Goal: Information Seeking & Learning: Learn about a topic

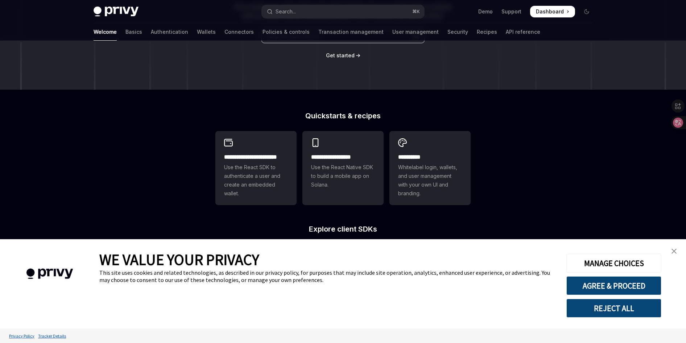
scroll to position [234, 0]
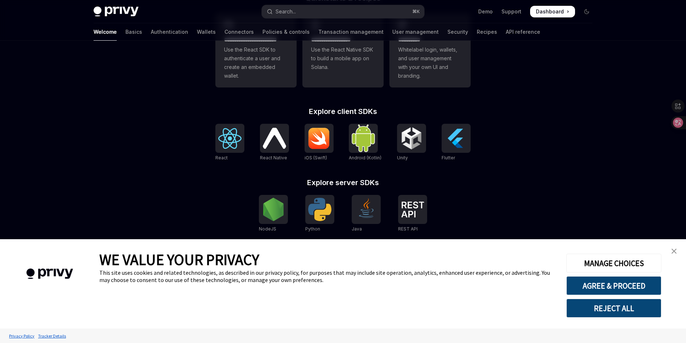
click at [670, 251] on link "close banner" at bounding box center [674, 251] width 14 height 14
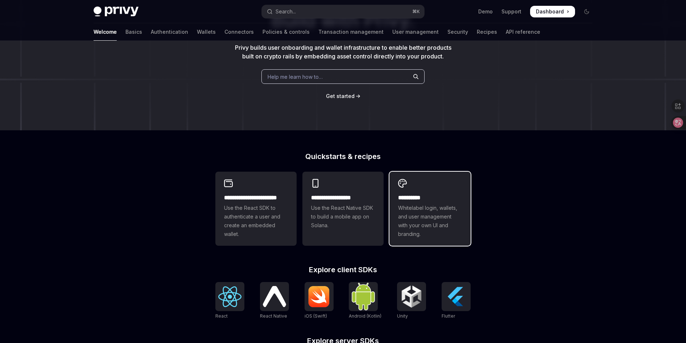
scroll to position [0, 0]
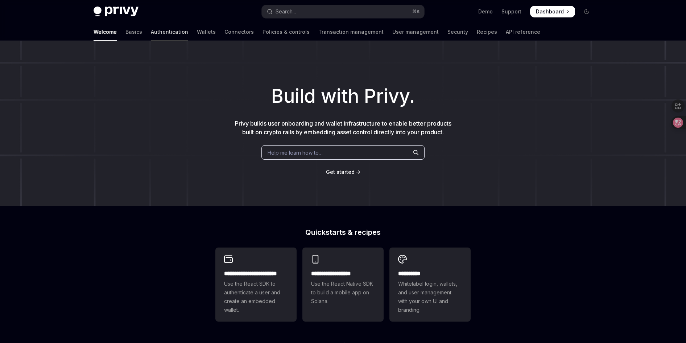
click at [151, 38] on link "Authentication" at bounding box center [169, 31] width 37 height 17
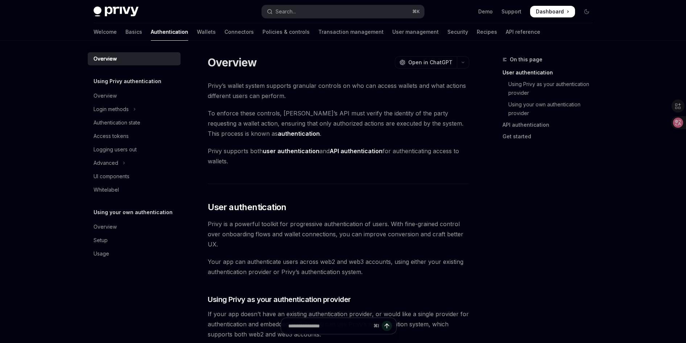
drag, startPoint x: 115, startPoint y: 37, endPoint x: 111, endPoint y: 35, distance: 4.1
click at [115, 37] on div "Welcome Basics Authentication Wallets Connectors Policies & controls Transactio…" at bounding box center [317, 31] width 447 height 17
click at [109, 34] on div "Welcome Basics Authentication Wallets Connectors Policies & controls Transactio…" at bounding box center [317, 31] width 447 height 17
click at [125, 32] on link "Basics" at bounding box center [133, 31] width 17 height 17
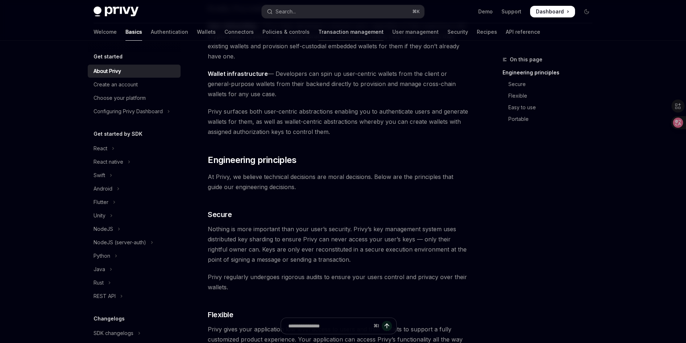
click at [318, 27] on link "Transaction management" at bounding box center [350, 31] width 65 height 17
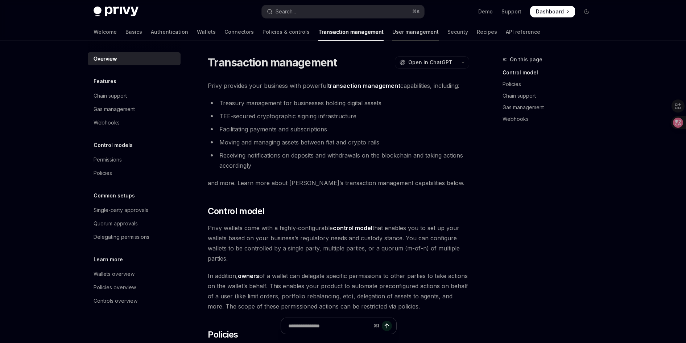
click at [392, 29] on link "User management" at bounding box center [415, 31] width 46 height 17
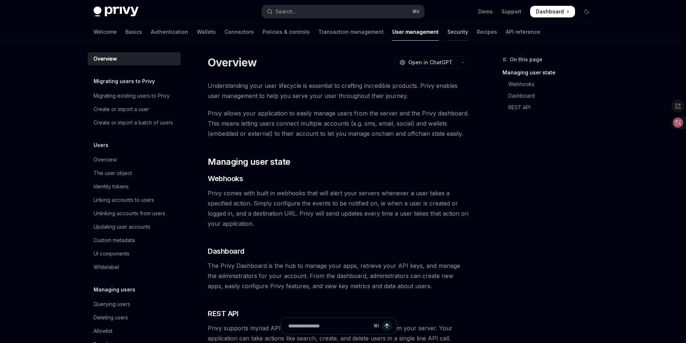
click at [447, 29] on link "Security" at bounding box center [457, 31] width 21 height 17
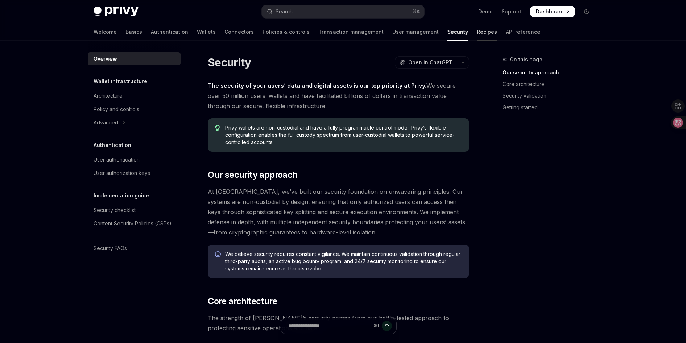
click at [477, 29] on link "Recipes" at bounding box center [487, 31] width 20 height 17
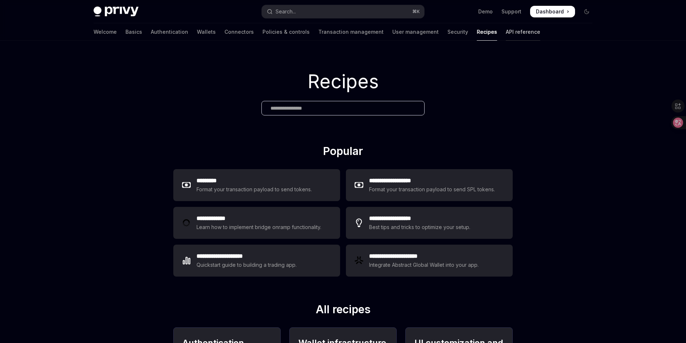
click at [506, 30] on link "API reference" at bounding box center [523, 31] width 34 height 17
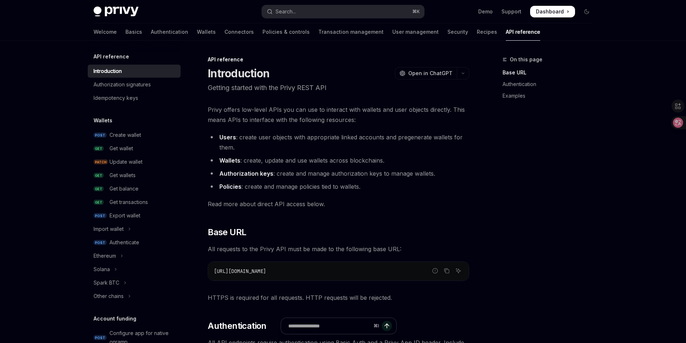
click at [224, 32] on link "Connectors" at bounding box center [238, 31] width 29 height 17
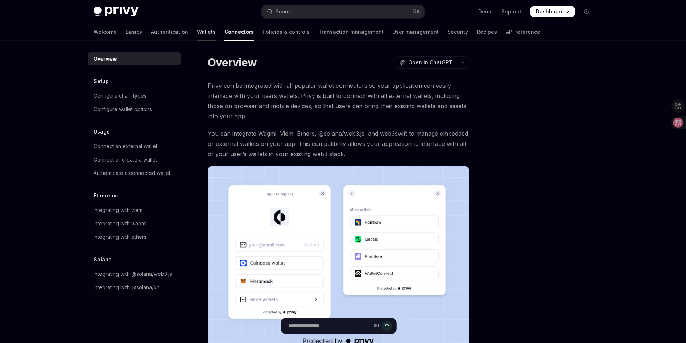
click at [197, 30] on link "Wallets" at bounding box center [206, 31] width 19 height 17
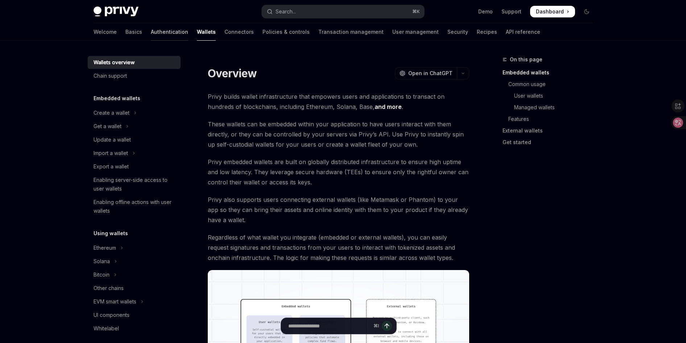
click at [152, 34] on link "Authentication" at bounding box center [169, 31] width 37 height 17
type textarea "*"
